Goal: Task Accomplishment & Management: Use online tool/utility

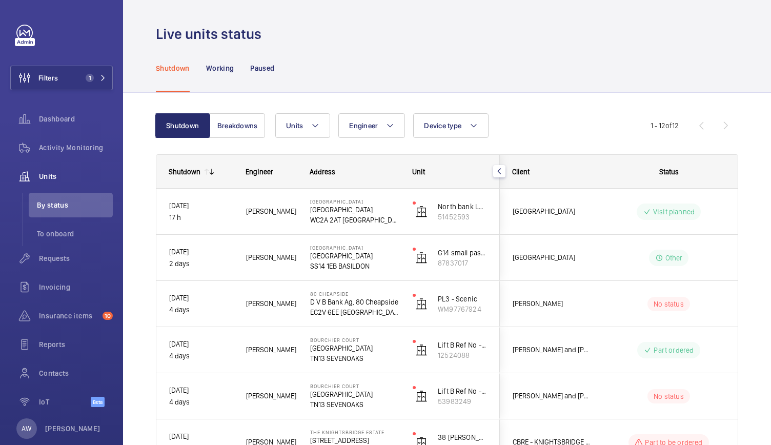
scroll to position [85, 0]
click at [65, 150] on span "Activity Monitoring" at bounding box center [76, 147] width 74 height 10
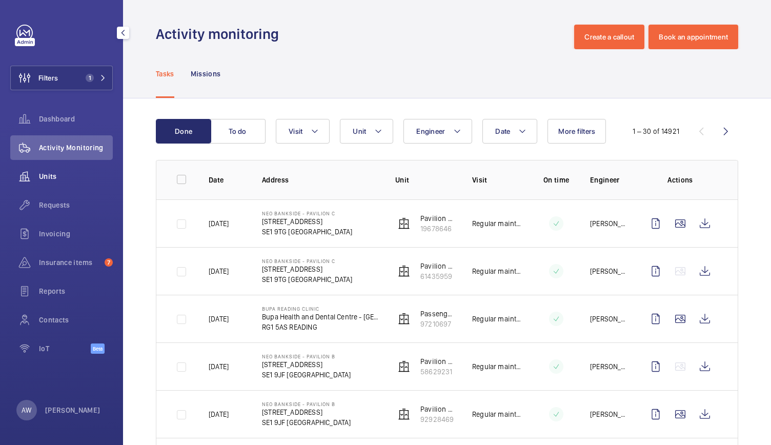
click at [66, 175] on span "Units" at bounding box center [76, 176] width 74 height 10
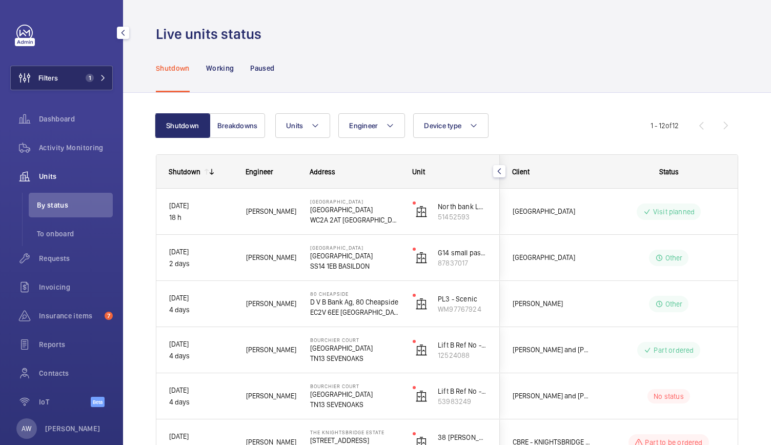
click at [79, 71] on button "Filters 1" at bounding box center [61, 78] width 102 height 25
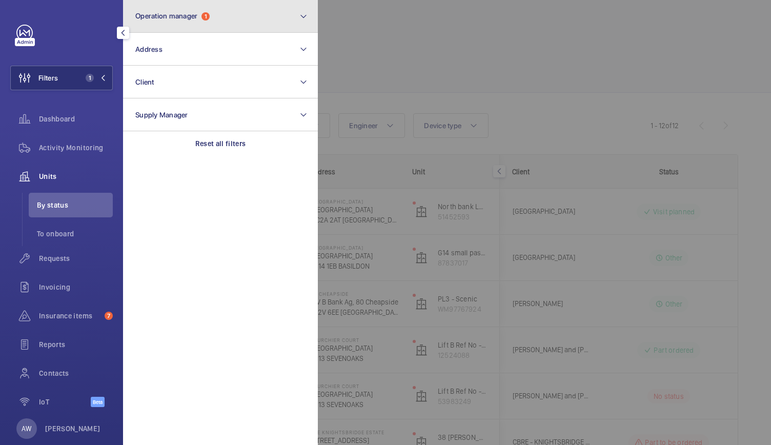
click at [175, 19] on span "Operation manager" at bounding box center [166, 16] width 62 height 8
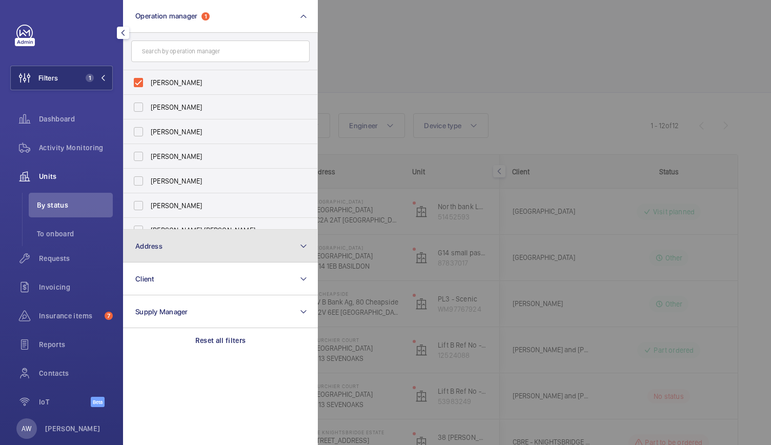
click at [142, 236] on button "Address" at bounding box center [220, 246] width 195 height 33
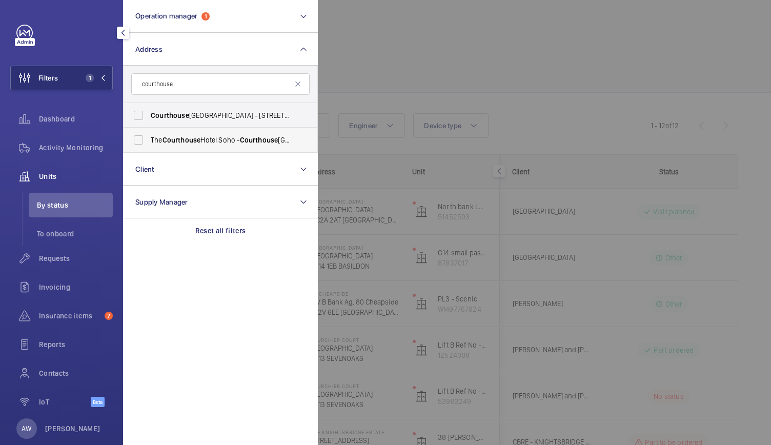
type input "courthouse"
click at [188, 133] on label "The Courthouse Hotel Soho - Courthouse Hotel, LONDON W1F 7HL" at bounding box center [212, 140] width 178 height 25
click at [149, 133] on input "The Courthouse Hotel Soho - Courthouse Hotel, LONDON W1F 7HL" at bounding box center [138, 140] width 20 height 20
checkbox input "true"
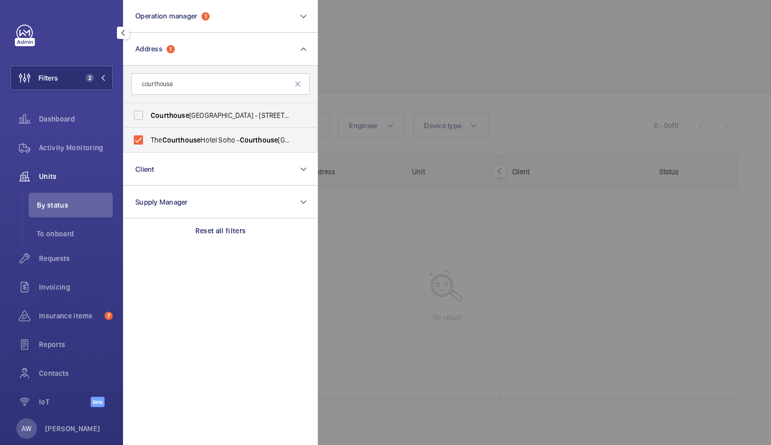
click at [438, 46] on div at bounding box center [703, 222] width 771 height 445
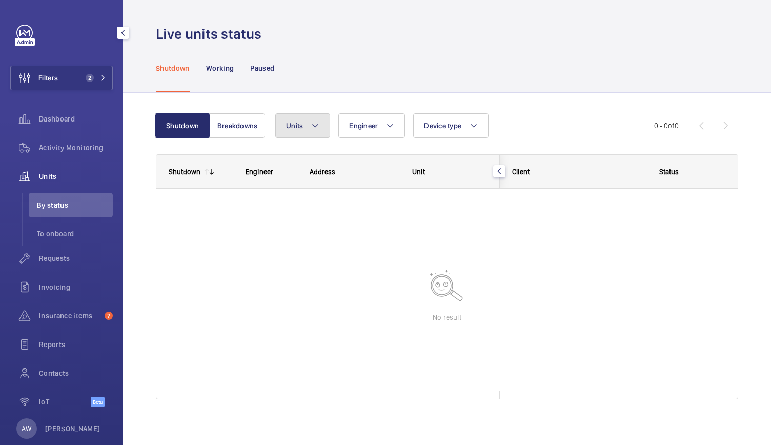
click at [312, 131] on mat-icon at bounding box center [315, 125] width 8 height 12
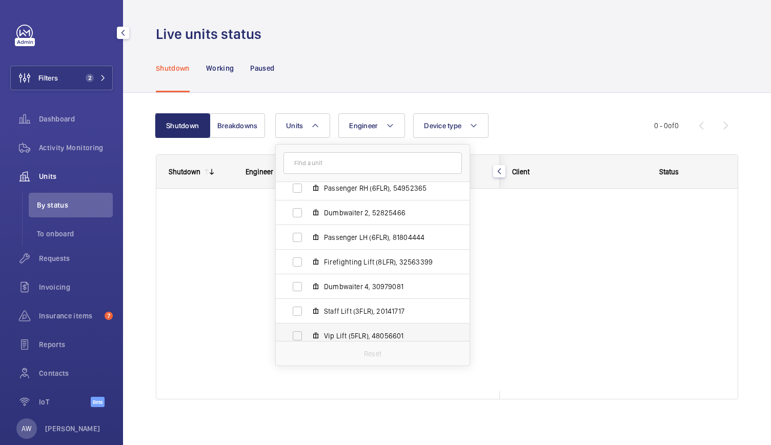
scroll to position [87, 0]
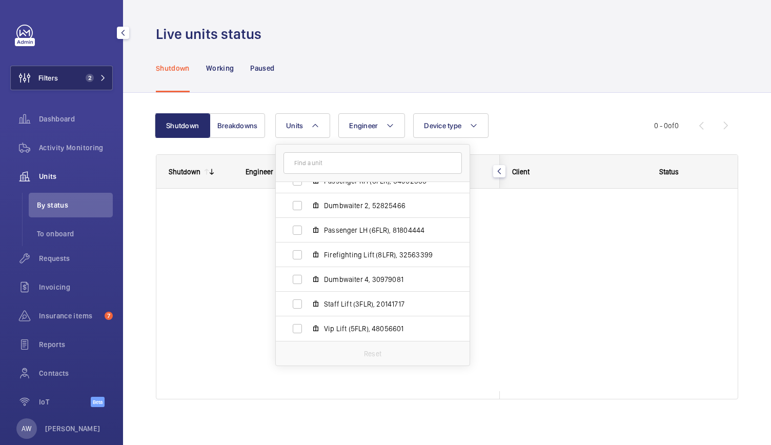
click at [86, 79] on span "2" at bounding box center [90, 78] width 8 height 8
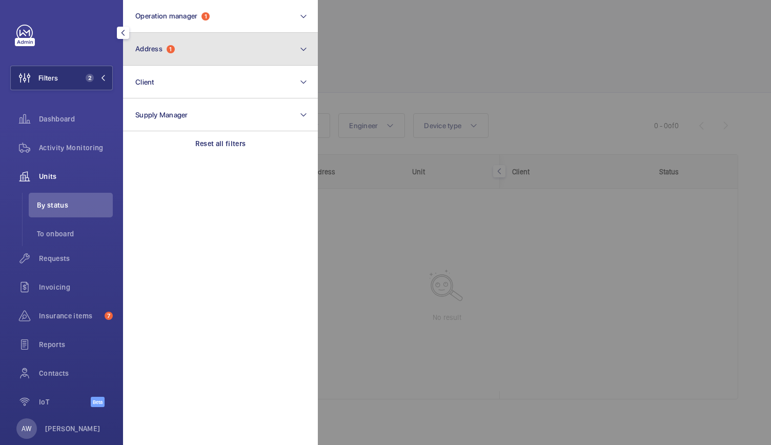
click at [185, 50] on button "Address 1" at bounding box center [220, 49] width 195 height 33
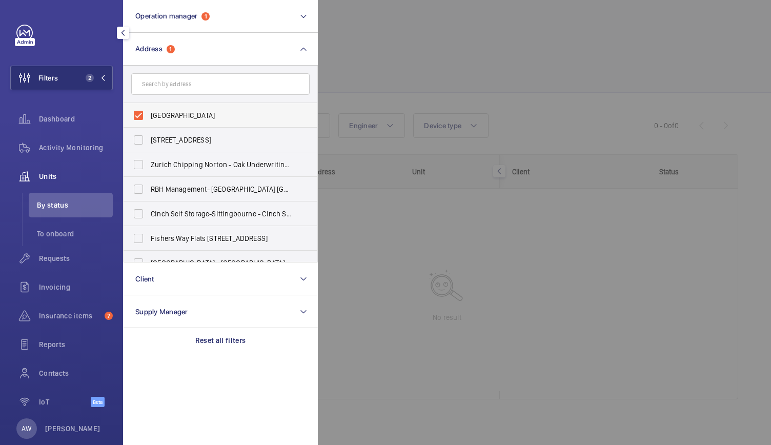
click at [135, 110] on label "The Courthouse Hotel Soho - Courthouse Hotel, LONDON W1F 7HL" at bounding box center [212, 115] width 178 height 25
click at [135, 110] on input "The Courthouse Hotel Soho - Courthouse Hotel, LONDON W1F 7HL" at bounding box center [138, 115] width 20 height 20
checkbox input "false"
click at [154, 92] on input "text" at bounding box center [220, 84] width 178 height 22
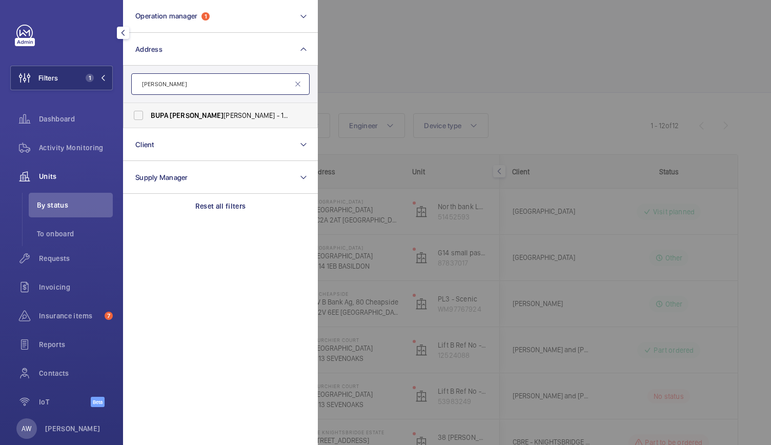
type input "bupa chan"
click at [159, 117] on span "BUPA" at bounding box center [159, 115] width 17 height 8
click at [149, 117] on input "BUPA Chan cery Lane - 123 Chan cery Ln, LONDON WC2A 1PP" at bounding box center [138, 115] width 20 height 20
checkbox input "true"
click at [80, 149] on span "Activity Monitoring" at bounding box center [76, 147] width 74 height 10
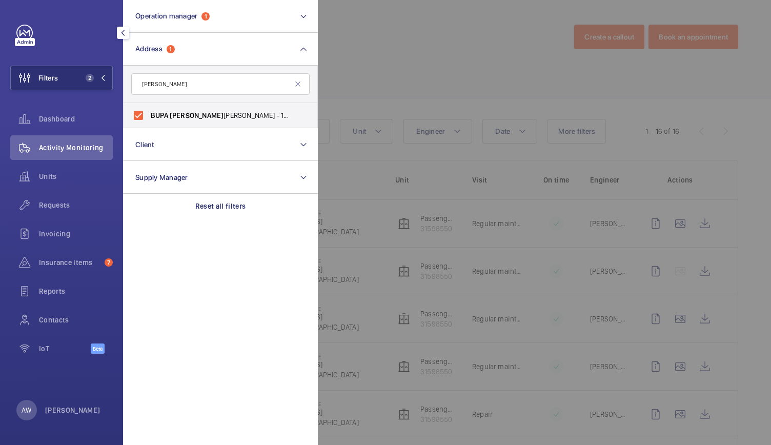
click at [381, 89] on div at bounding box center [703, 222] width 771 height 445
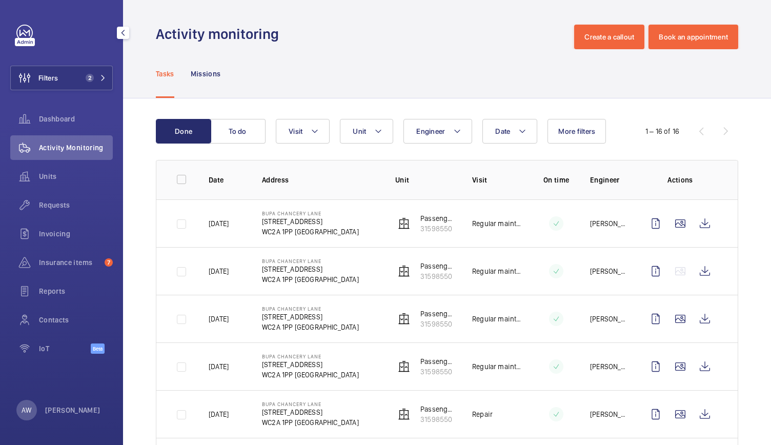
click at [564, 243] on td at bounding box center [547, 223] width 51 height 48
click at [704, 220] on wm-front-icon-button at bounding box center [704, 223] width 25 height 25
click at [91, 71] on button "Filters 2" at bounding box center [61, 78] width 102 height 25
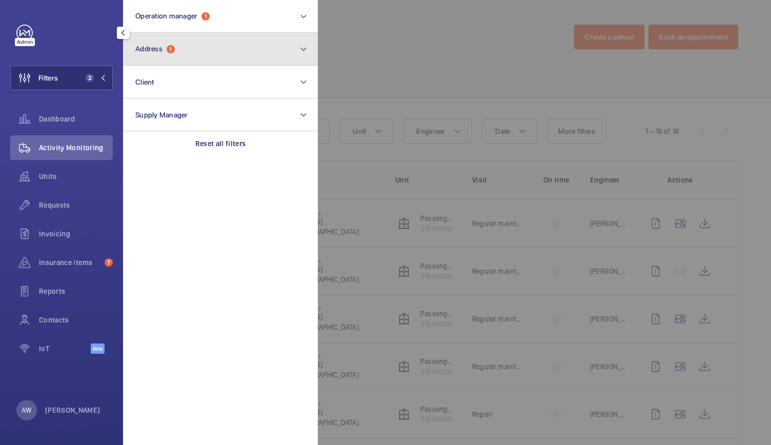
click at [174, 44] on button "Address 1" at bounding box center [220, 49] width 195 height 33
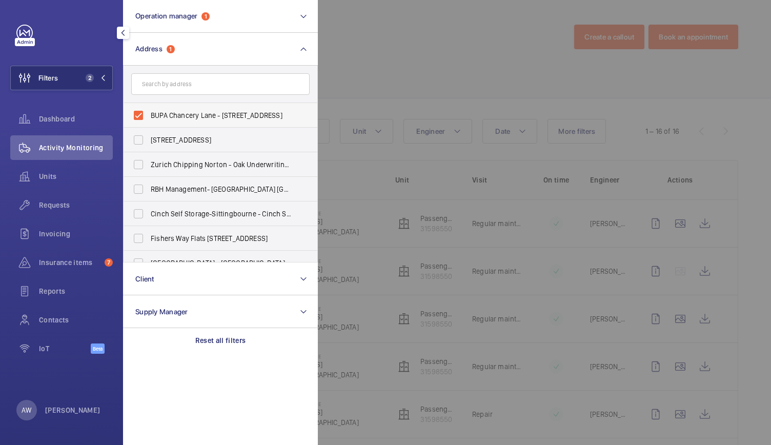
click at [138, 112] on label "BUPA Chancery Lane - 123 Chancery Ln, LONDON WC2A 1PP" at bounding box center [212, 115] width 178 height 25
click at [138, 112] on input "BUPA Chancery Lane - 123 Chancery Ln, LONDON WC2A 1PP" at bounding box center [138, 115] width 20 height 20
checkbox input "false"
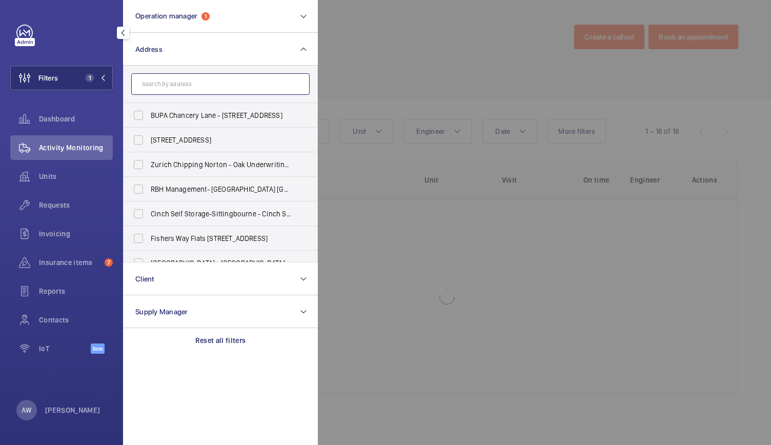
click at [151, 88] on input "text" at bounding box center [220, 84] width 178 height 22
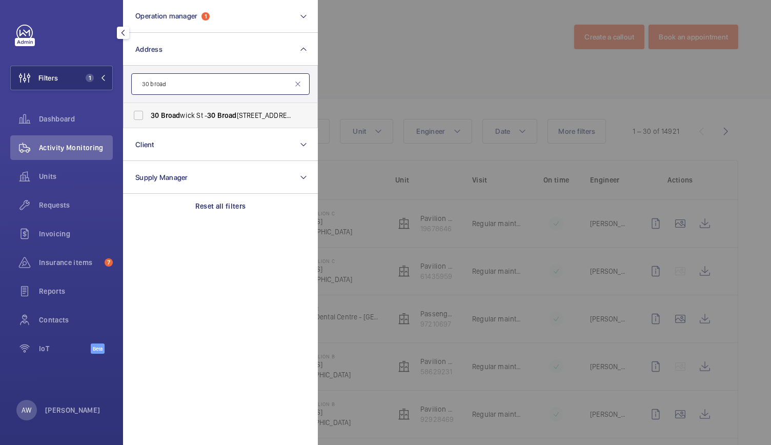
type input "30 broad"
click at [159, 111] on span "30 Broad wick St - 30 Broad wick St, LONDON W1F 8JB" at bounding box center [221, 115] width 141 height 10
click at [149, 111] on input "30 Broad wick St - 30 Broad wick St, LONDON W1F 8JB" at bounding box center [138, 115] width 20 height 20
checkbox input "true"
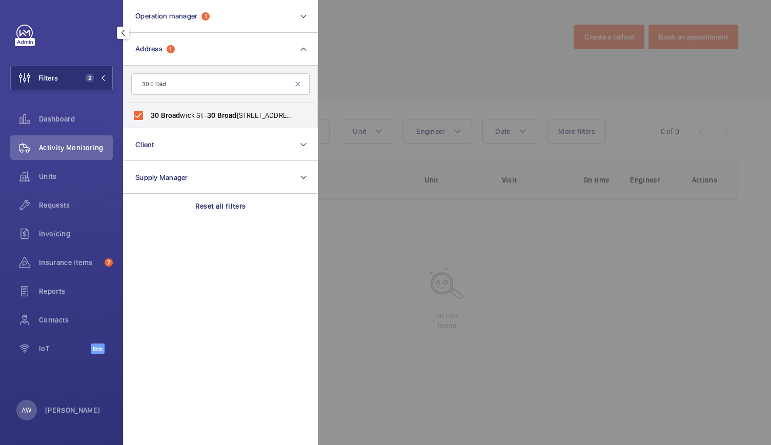
click at [403, 48] on div at bounding box center [703, 222] width 771 height 445
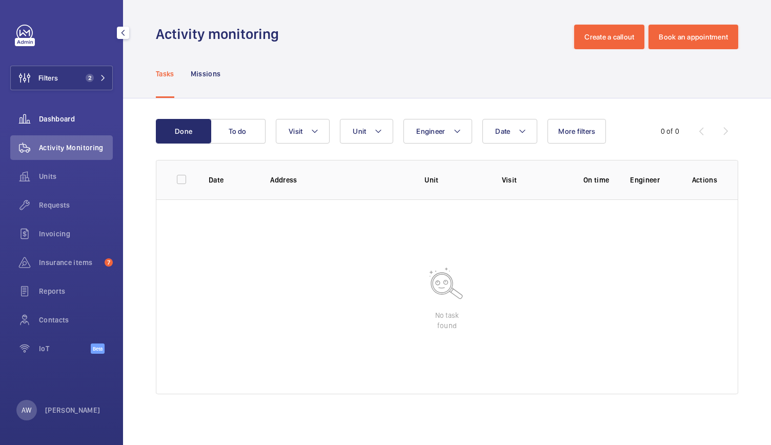
click at [67, 116] on span "Dashboard" at bounding box center [76, 119] width 74 height 10
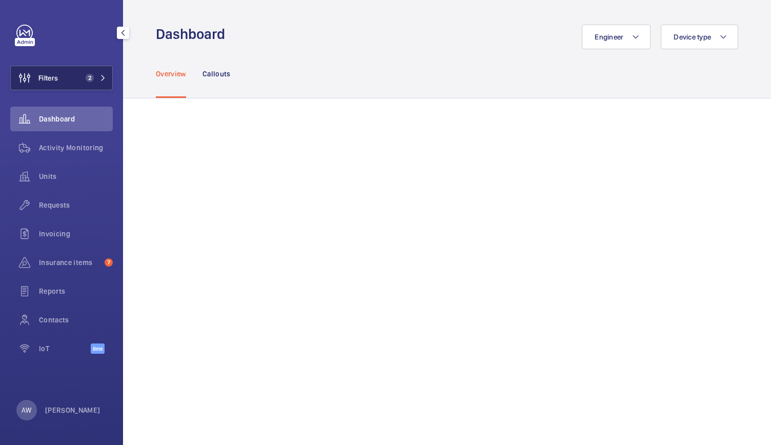
click at [90, 72] on button "Filters 2" at bounding box center [61, 78] width 102 height 25
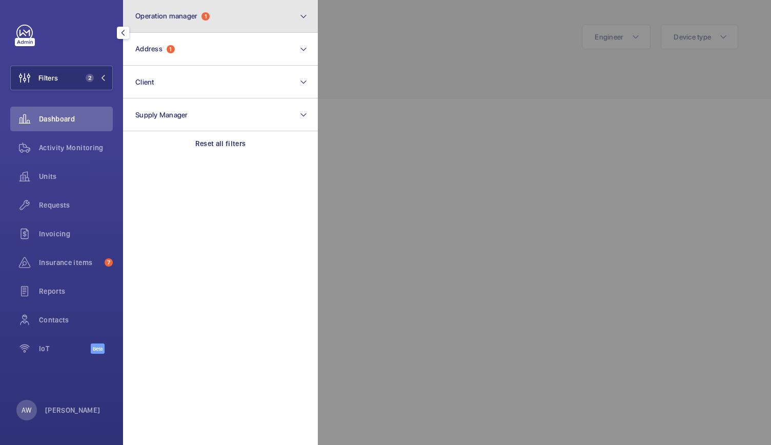
click at [174, 15] on span "Operation manager" at bounding box center [166, 16] width 62 height 8
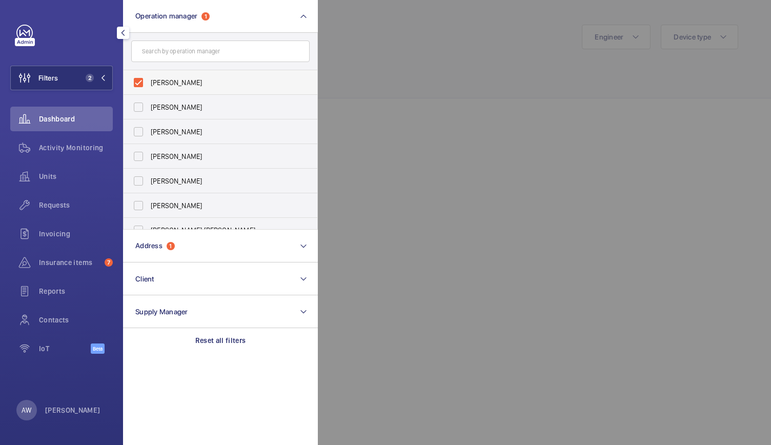
click at [141, 77] on label "[PERSON_NAME]" at bounding box center [212, 82] width 178 height 25
click at [141, 77] on input "[PERSON_NAME]" at bounding box center [138, 82] width 20 height 20
checkbox input "false"
click at [56, 201] on span "Requests" at bounding box center [76, 205] width 74 height 10
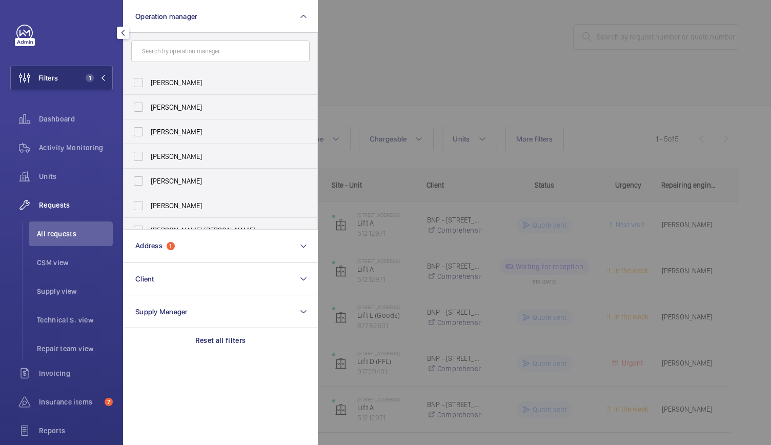
click at [416, 92] on div at bounding box center [703, 222] width 771 height 445
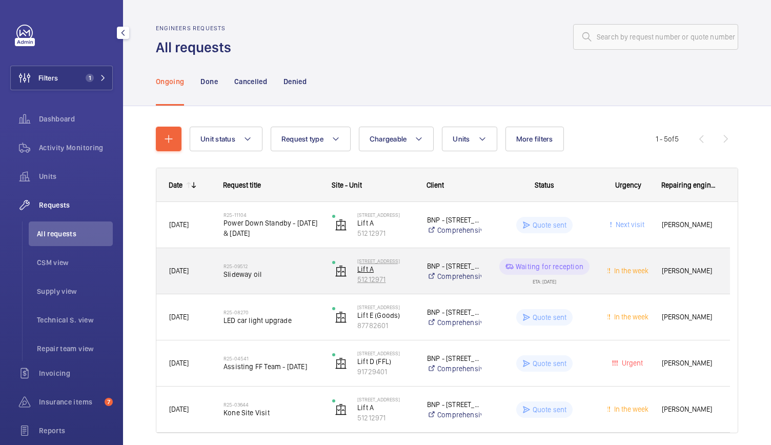
click at [406, 270] on p "Lift A" at bounding box center [385, 269] width 56 height 10
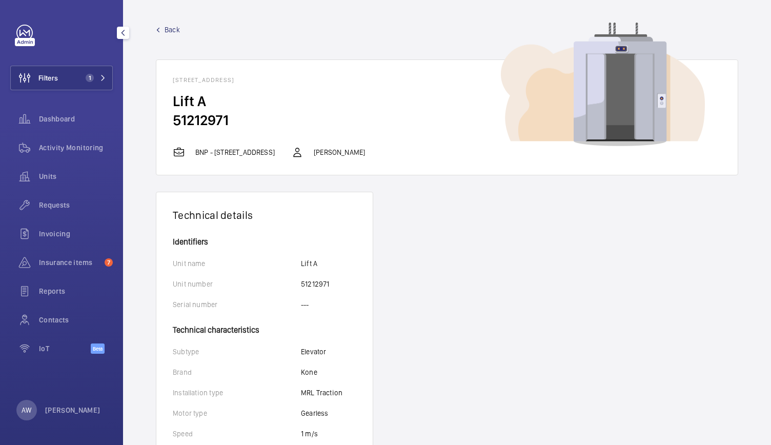
click at [171, 26] on span "Back" at bounding box center [171, 30] width 15 height 10
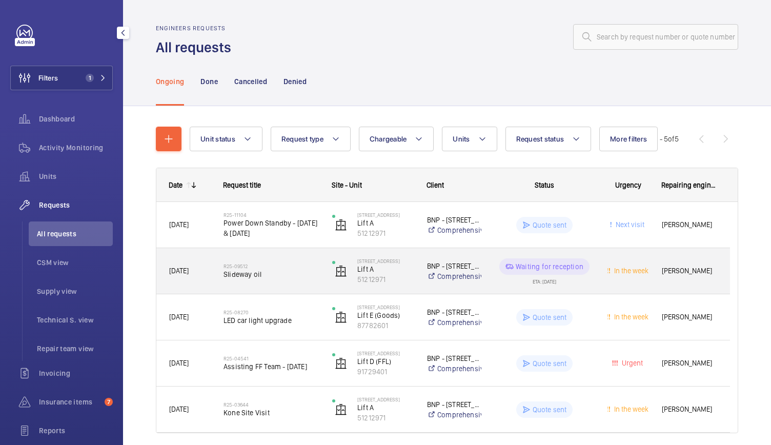
click at [513, 283] on wm-front-pills-cell "Waiting for reception ETA: 16/07/2025" at bounding box center [543, 271] width 99 height 26
